Goal: Task Accomplishment & Management: Manage account settings

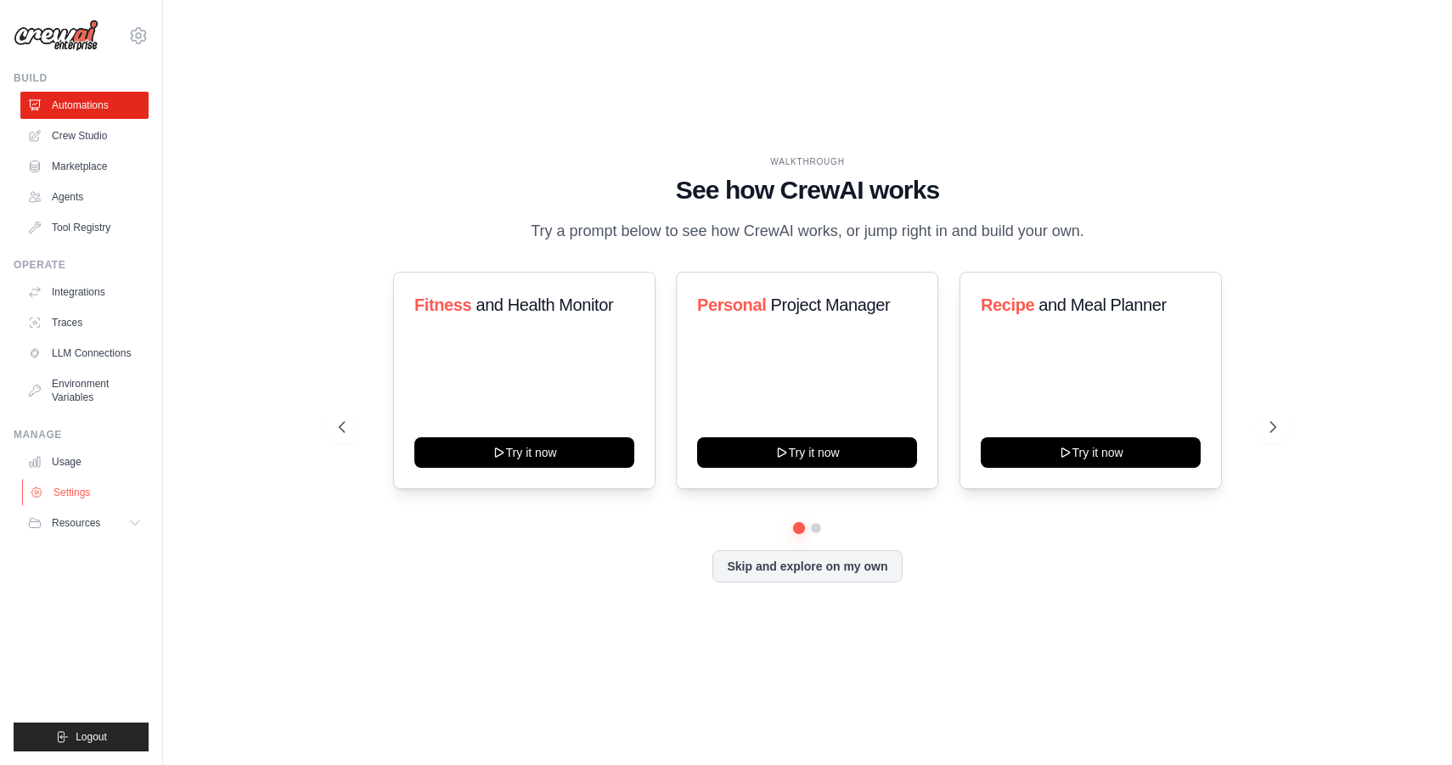
click at [81, 494] on link "Settings" at bounding box center [86, 492] width 128 height 27
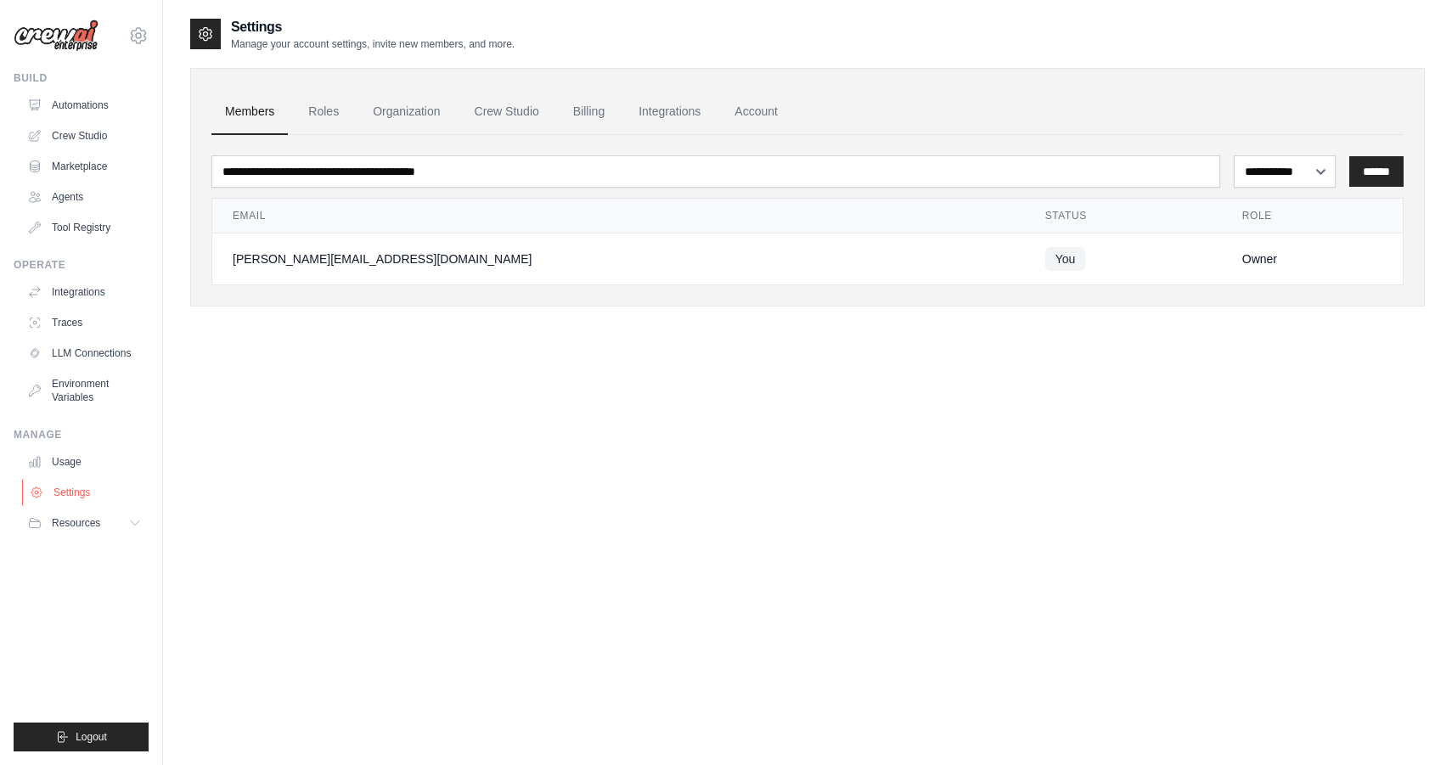
click at [89, 490] on link "Settings" at bounding box center [86, 492] width 128 height 27
click at [670, 117] on link "Integrations" at bounding box center [669, 112] width 89 height 46
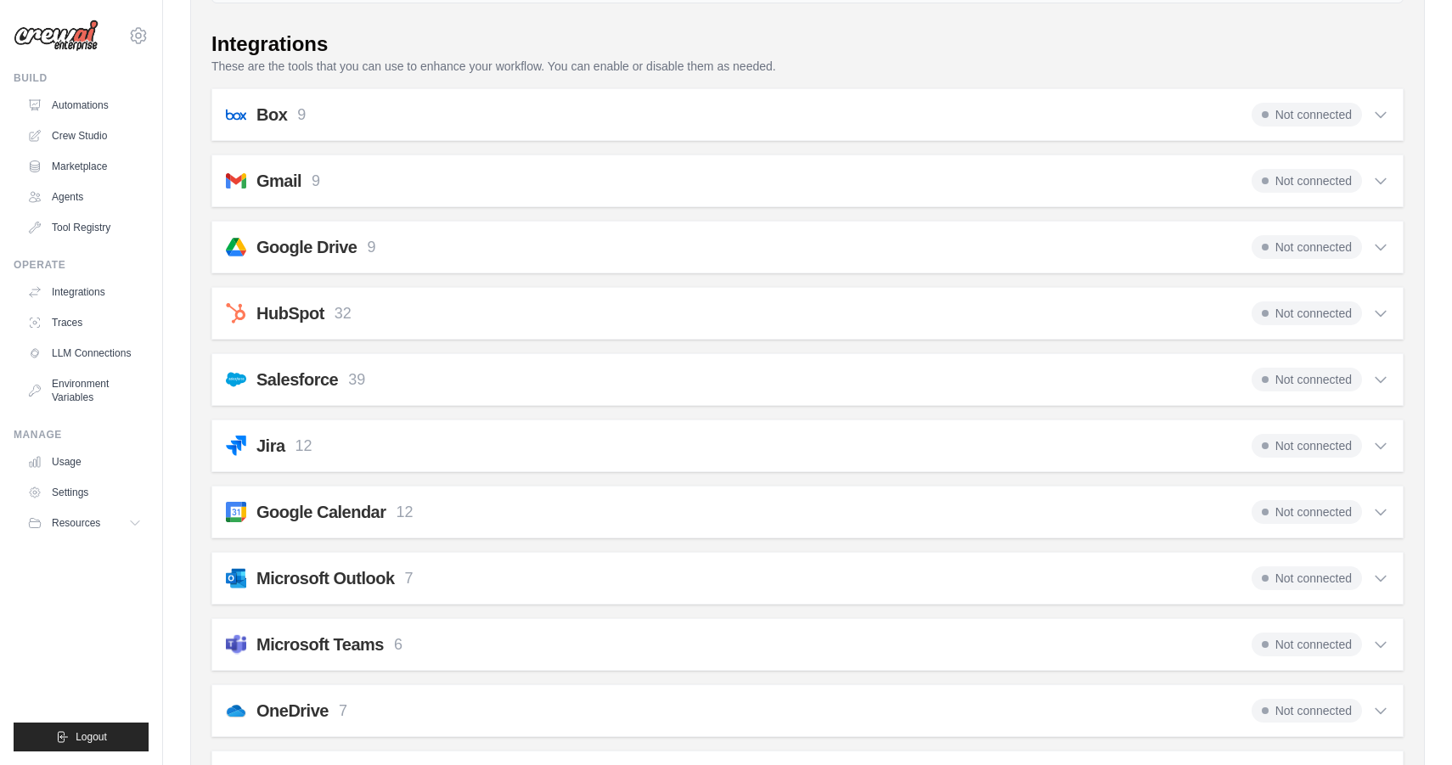
scroll to position [261, 0]
